Goal: Task Accomplishment & Management: Use online tool/utility

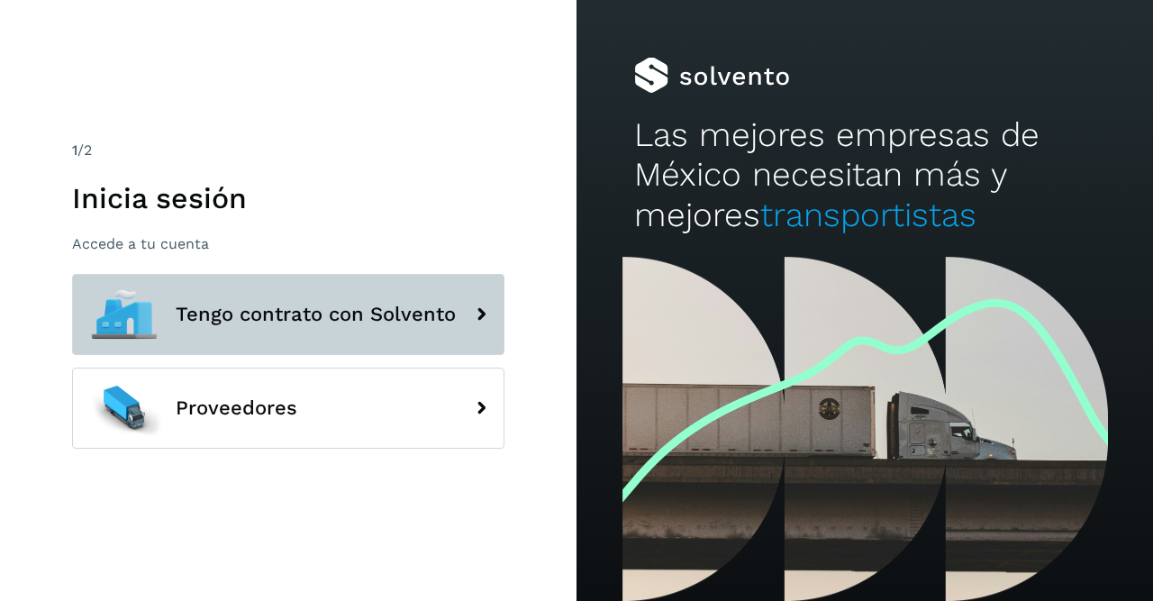
click at [312, 305] on span "Tengo contrato con Solvento" at bounding box center [316, 314] width 280 height 22
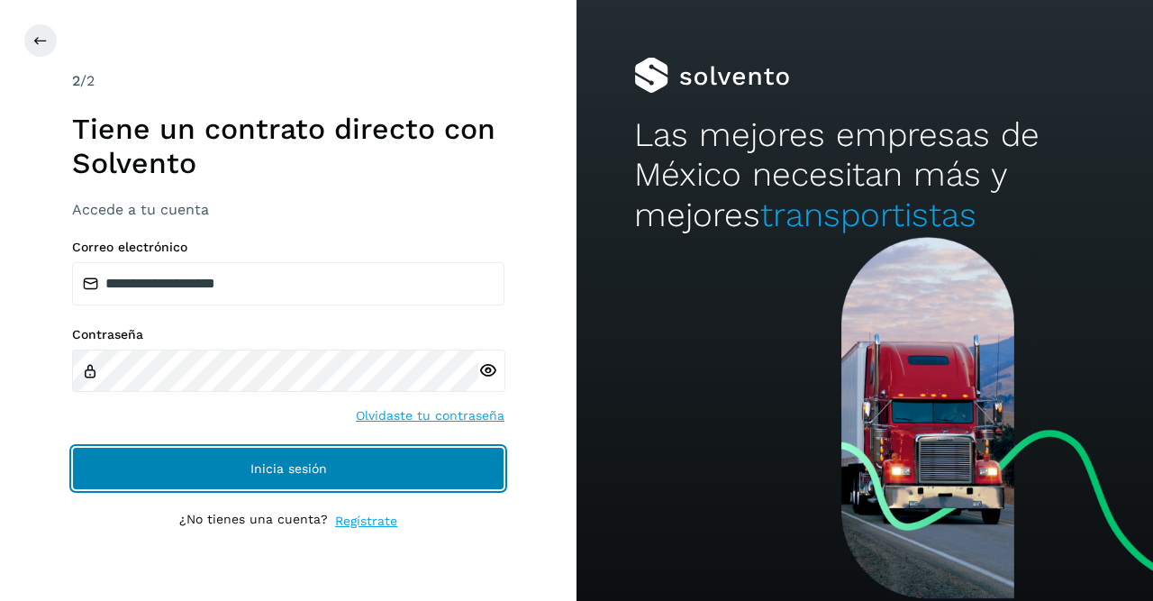
click at [246, 475] on button "Inicia sesión" at bounding box center [288, 468] width 432 height 43
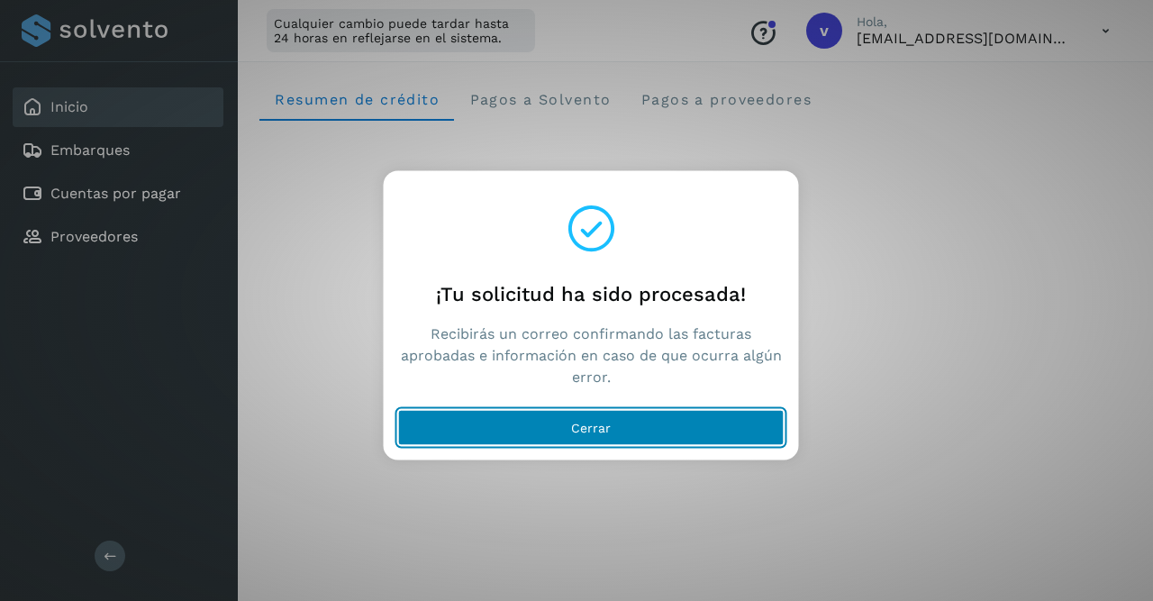
click at [583, 420] on button "Cerrar" at bounding box center [591, 427] width 386 height 36
click at [572, 427] on span "Cerrar" at bounding box center [591, 427] width 40 height 13
